Goal: Complete application form

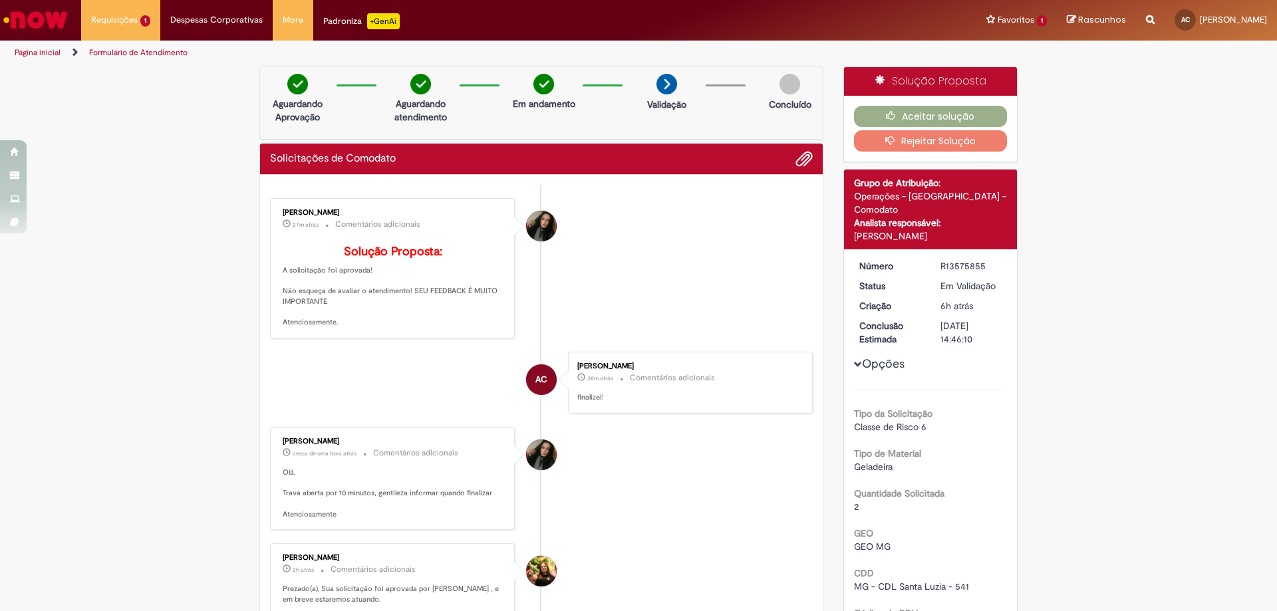
scroll to position [66, 0]
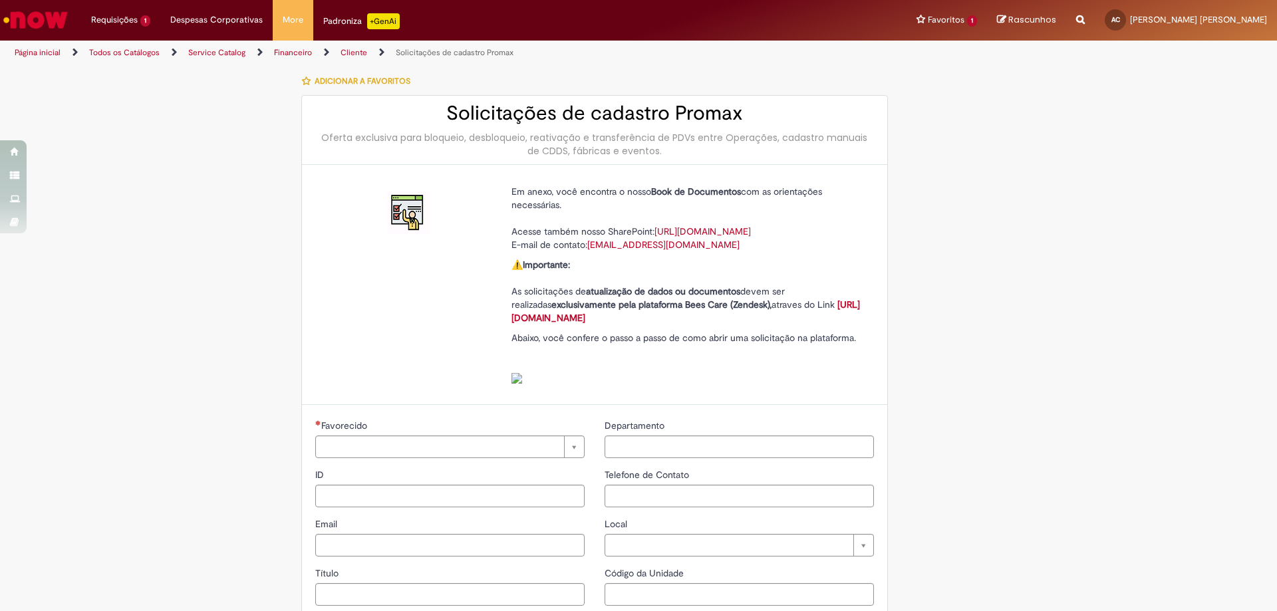
type input "**********"
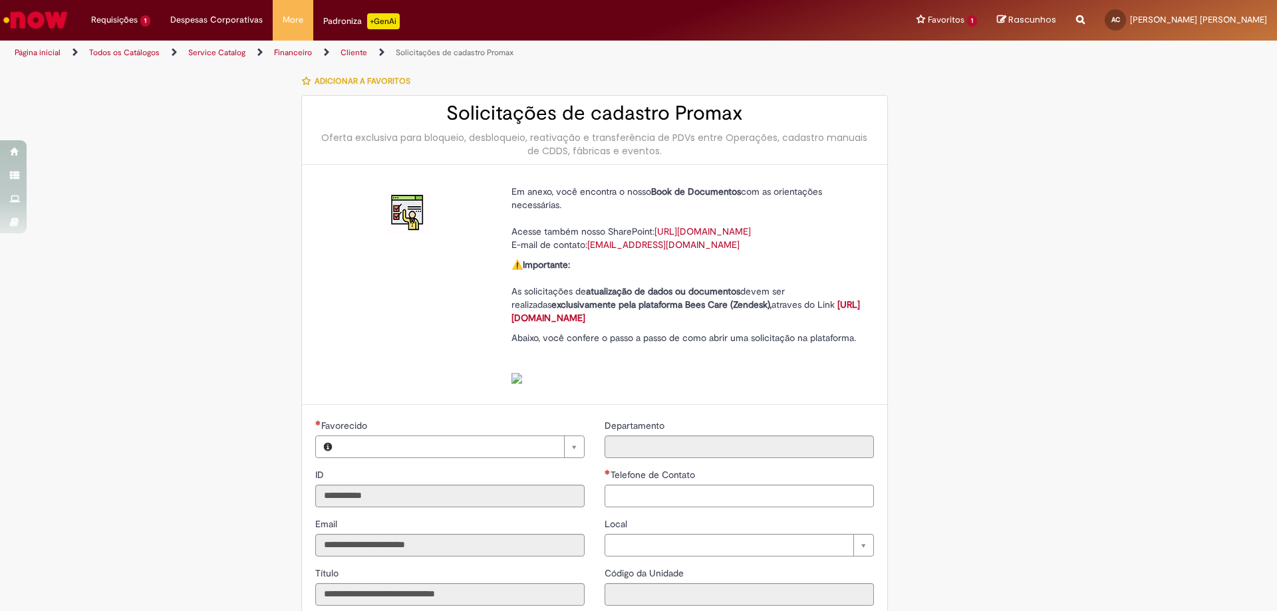
type input "**********"
